Goal: Book appointment/travel/reservation

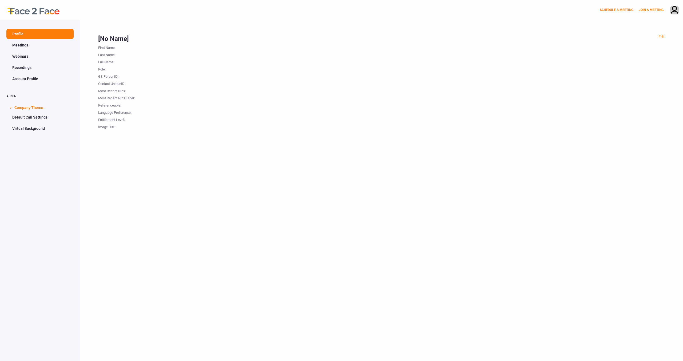
click at [27, 46] on link "Meetings" at bounding box center [39, 45] width 67 height 10
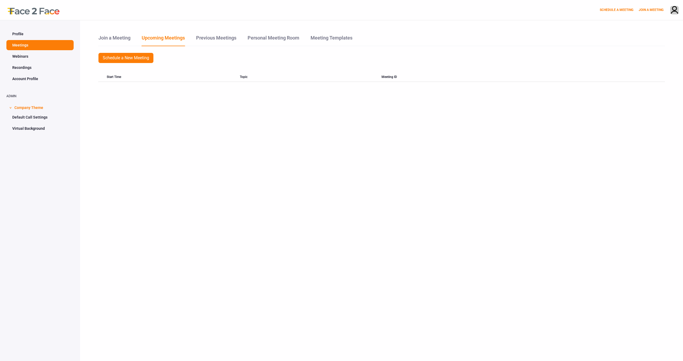
click at [27, 37] on link "Profile" at bounding box center [39, 34] width 67 height 10
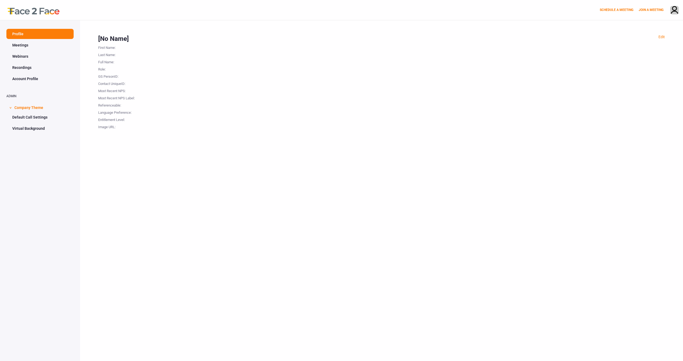
click at [24, 42] on link "Meetings" at bounding box center [39, 45] width 67 height 10
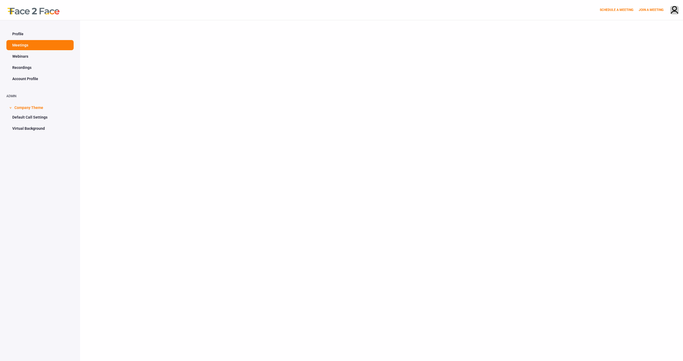
click at [27, 35] on link "Profile" at bounding box center [39, 34] width 67 height 10
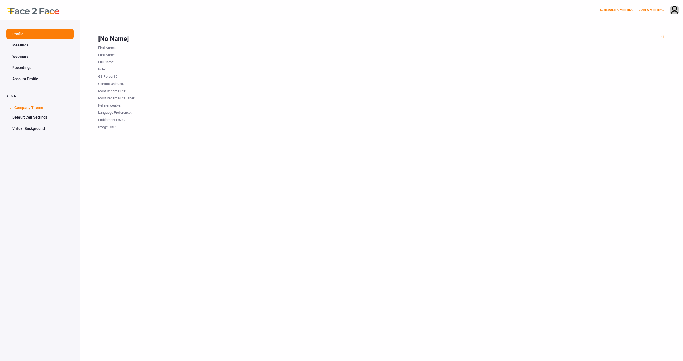
click at [25, 46] on link "Meetings" at bounding box center [39, 45] width 67 height 10
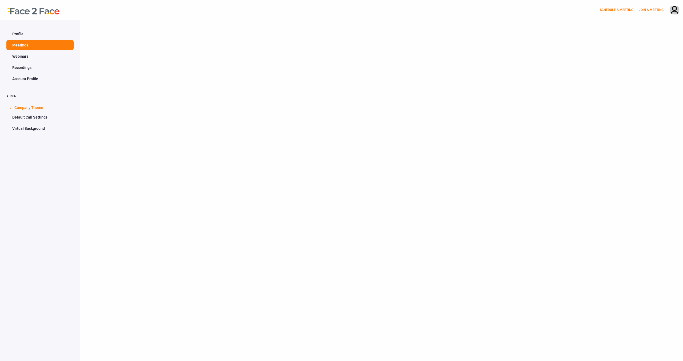
click at [27, 33] on link "Profile" at bounding box center [39, 34] width 67 height 10
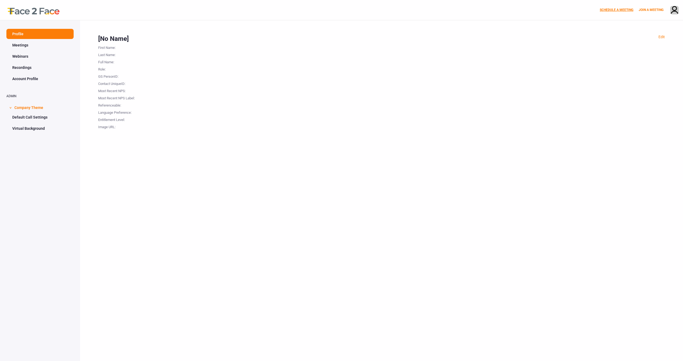
click at [616, 9] on link "SCHEDULE A MEETING" at bounding box center [617, 10] width 34 height 4
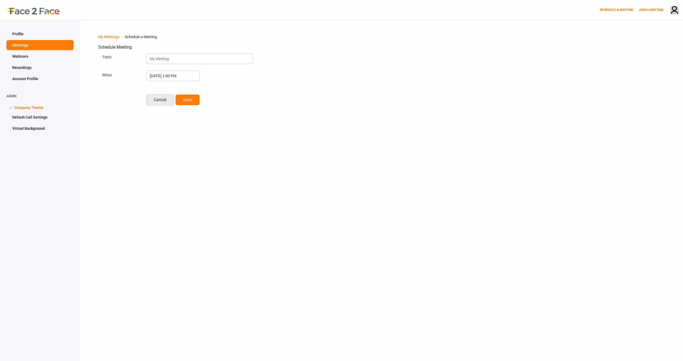
click at [155, 98] on link "Cancel" at bounding box center [160, 99] width 28 height 11
